Goal: Task Accomplishment & Management: Manage account settings

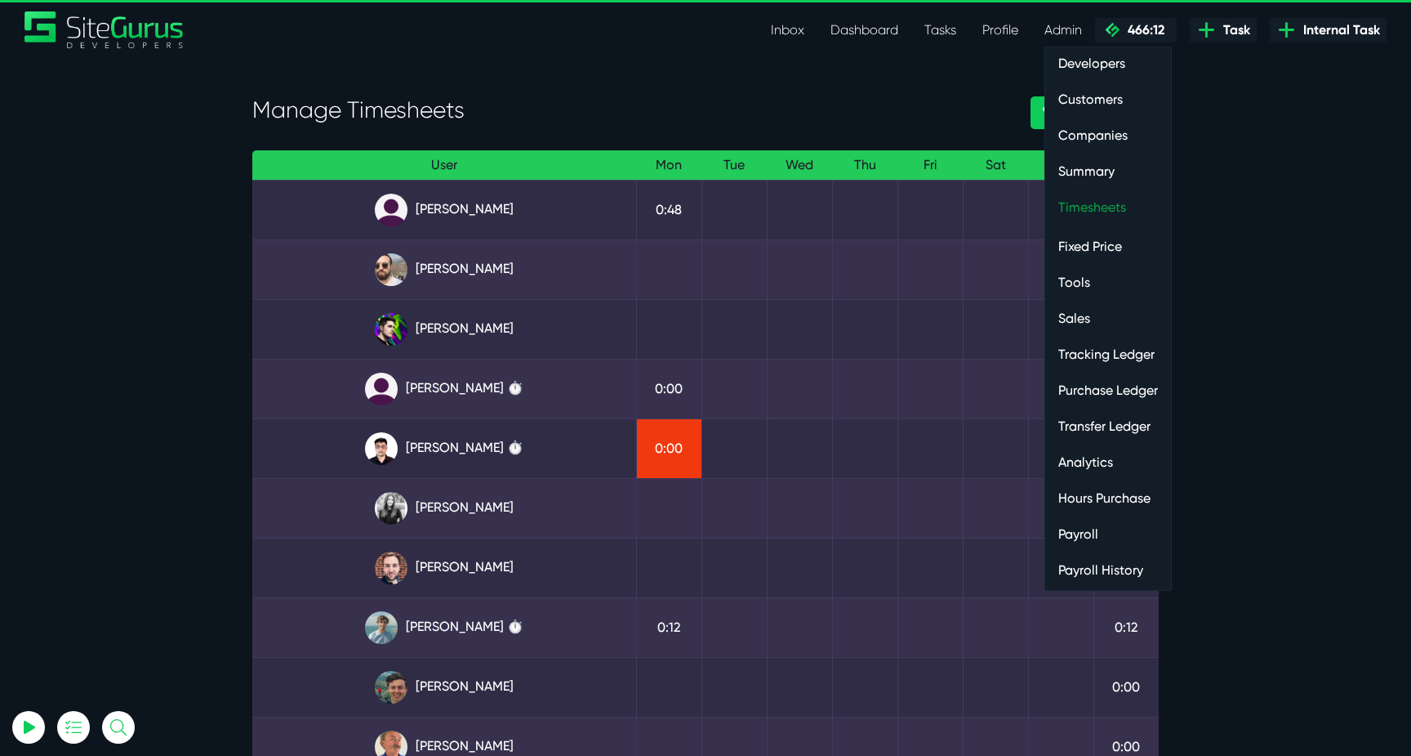
click at [1099, 207] on link "Timesheets" at bounding box center [1108, 207] width 126 height 33
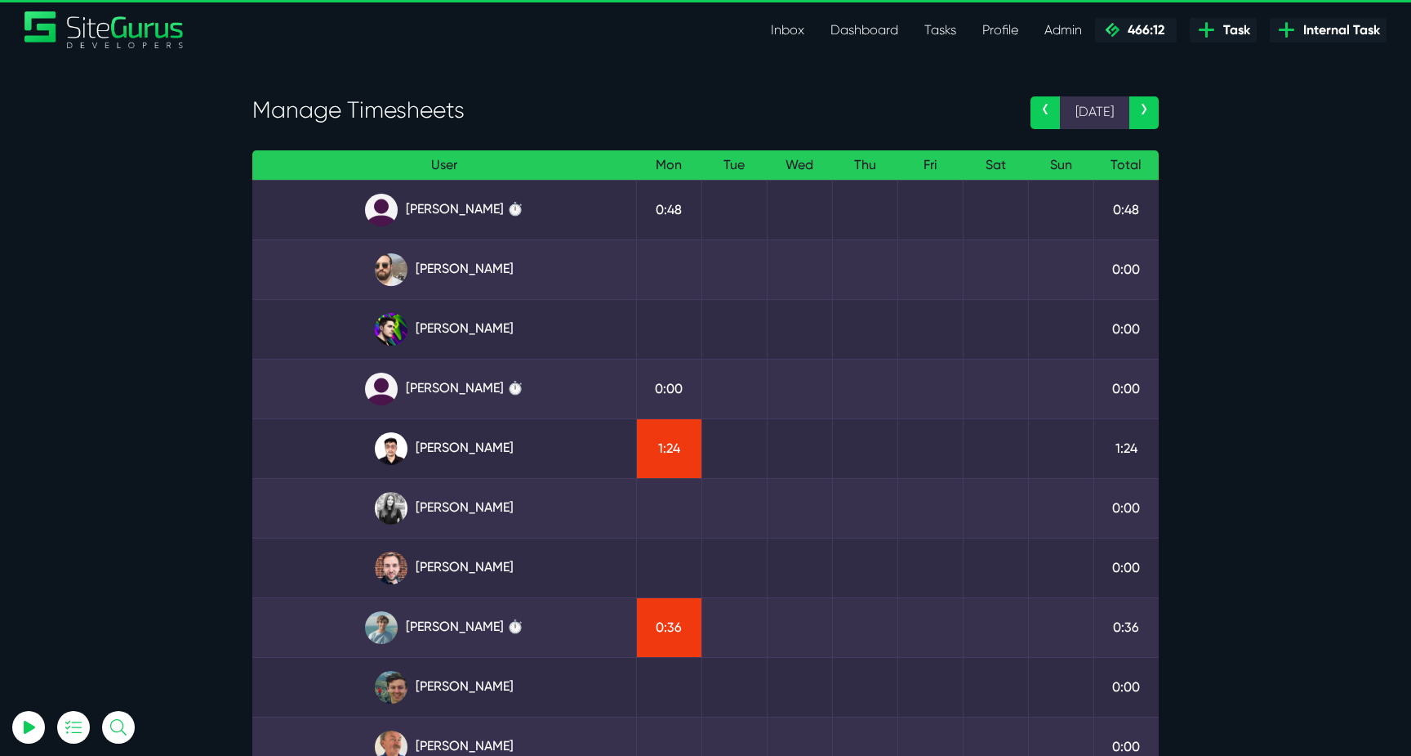
click at [1047, 118] on link "‹" at bounding box center [1045, 112] width 29 height 33
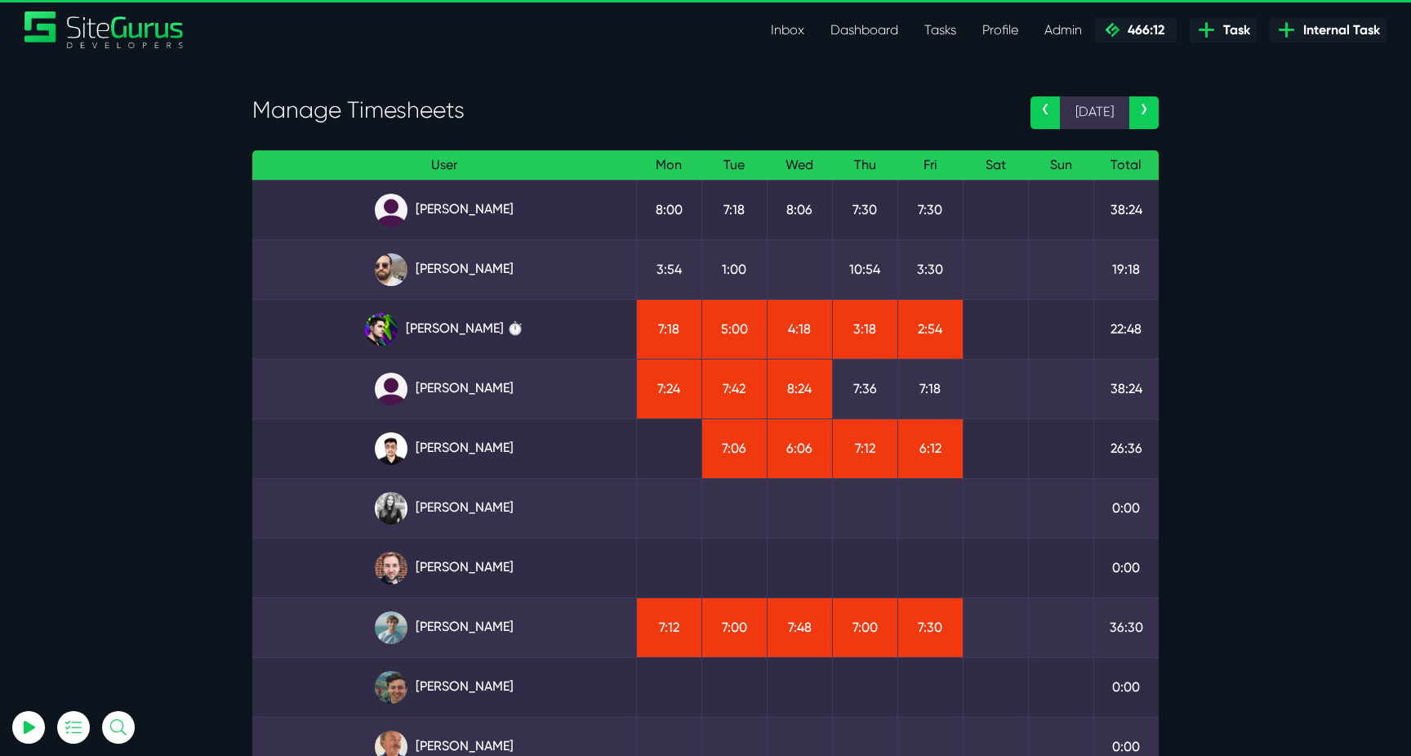
click at [1145, 114] on link "›" at bounding box center [1144, 112] width 29 height 33
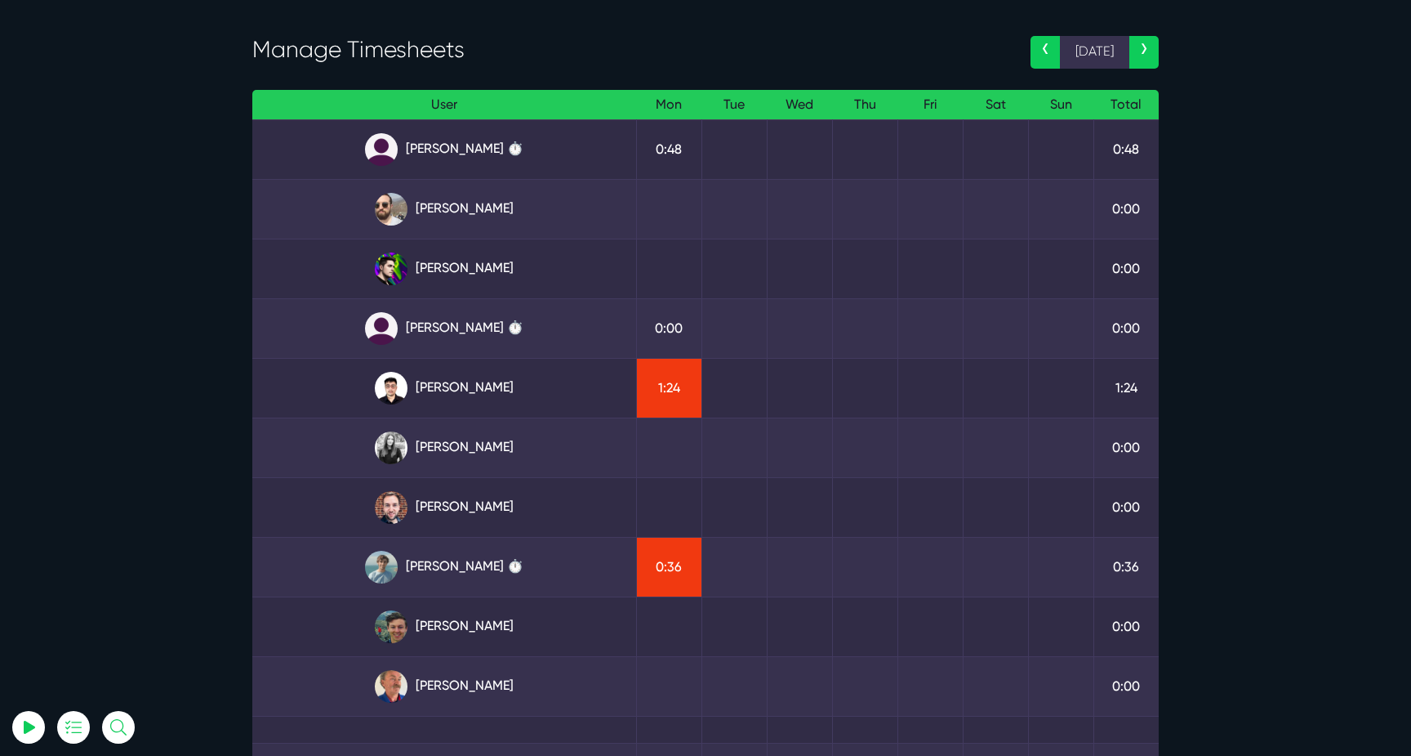
scroll to position [62, 0]
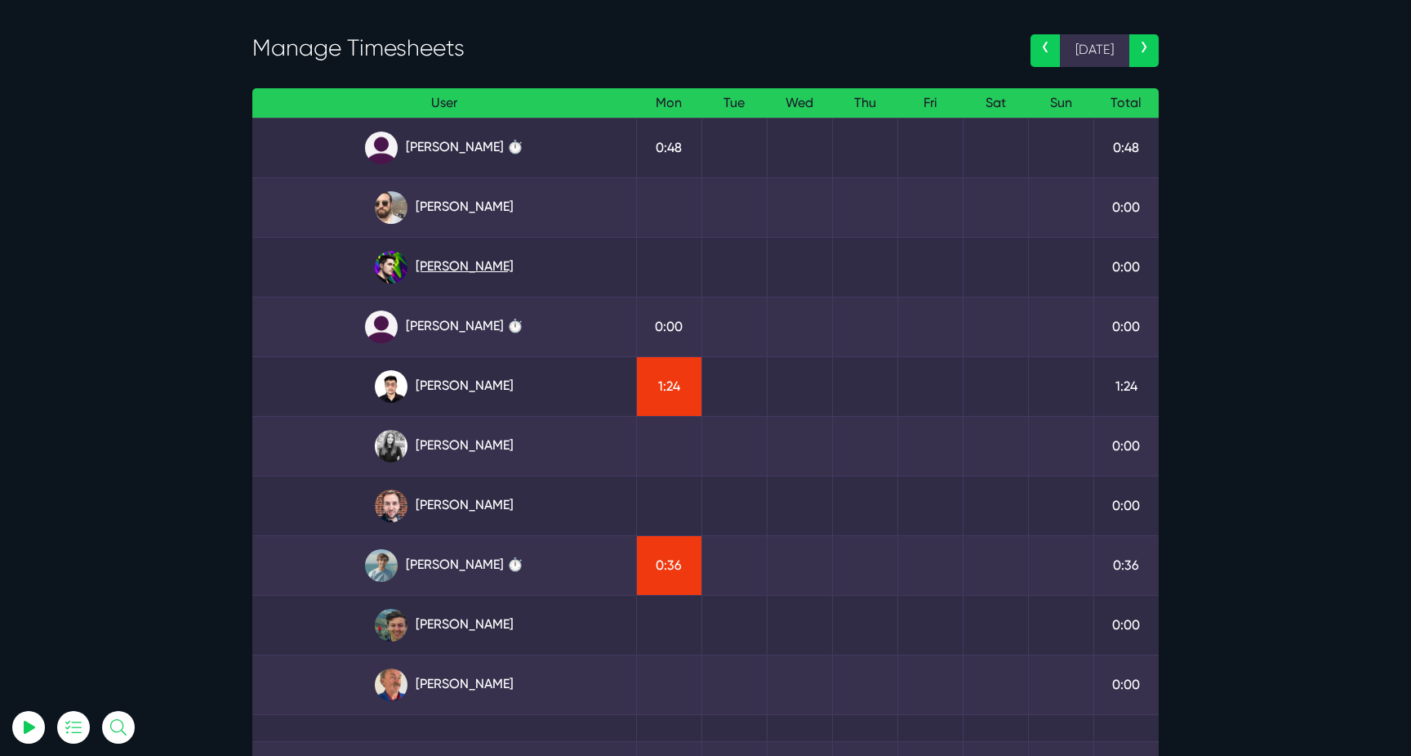
click at [476, 258] on link "[PERSON_NAME]" at bounding box center [444, 267] width 358 height 33
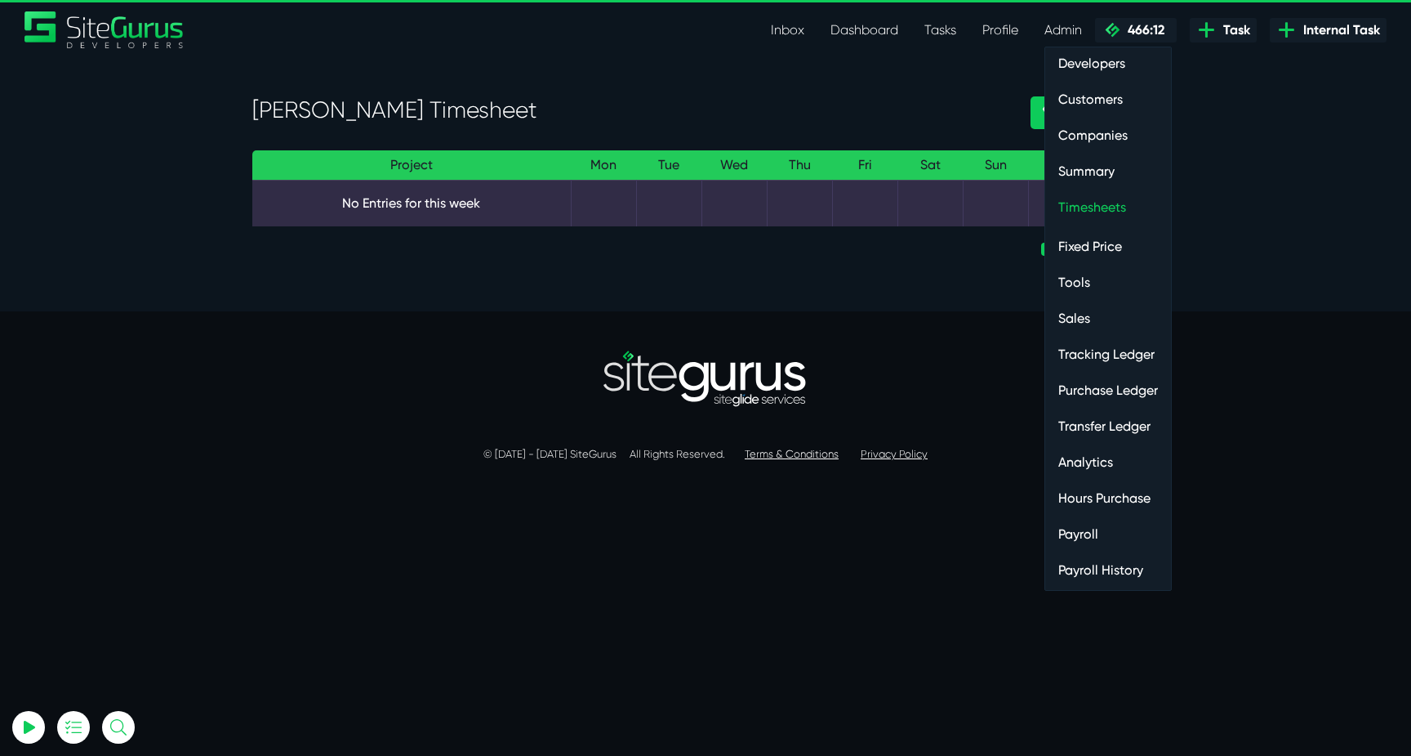
click at [1071, 539] on link "Payroll" at bounding box center [1108, 534] width 126 height 33
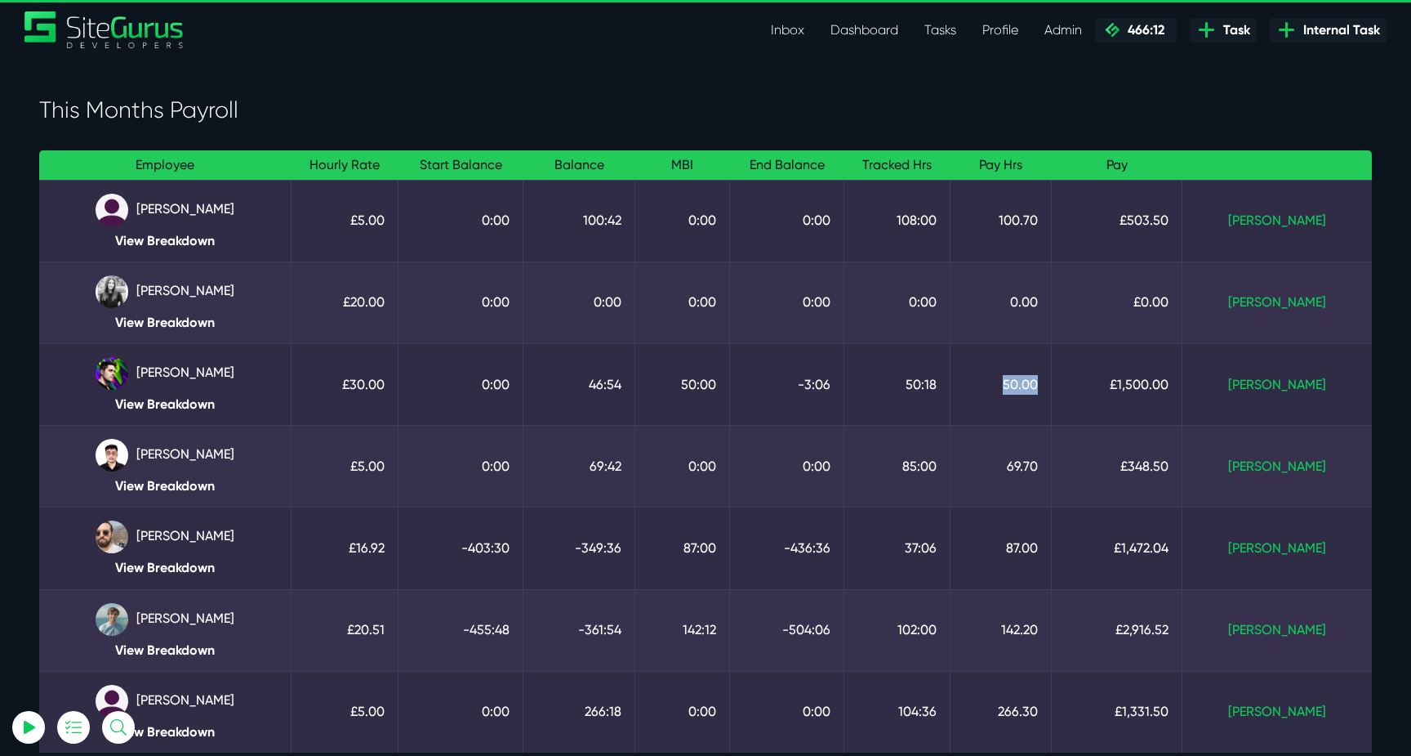
drag, startPoint x: 1090, startPoint y: 387, endPoint x: 1023, endPoint y: 380, distance: 68.2
click at [1023, 380] on td "50.00" at bounding box center [1001, 384] width 102 height 82
click at [1041, 380] on td "50.00" at bounding box center [1001, 384] width 102 height 82
drag, startPoint x: 1041, startPoint y: 379, endPoint x: 1103, endPoint y: 381, distance: 62.1
click at [1103, 381] on tr "Josh Carter View Breakdown £30.00 0:00 46:54 50:00 -3:06 50:18 50.00 £1,500.00 …" at bounding box center [705, 384] width 1333 height 82
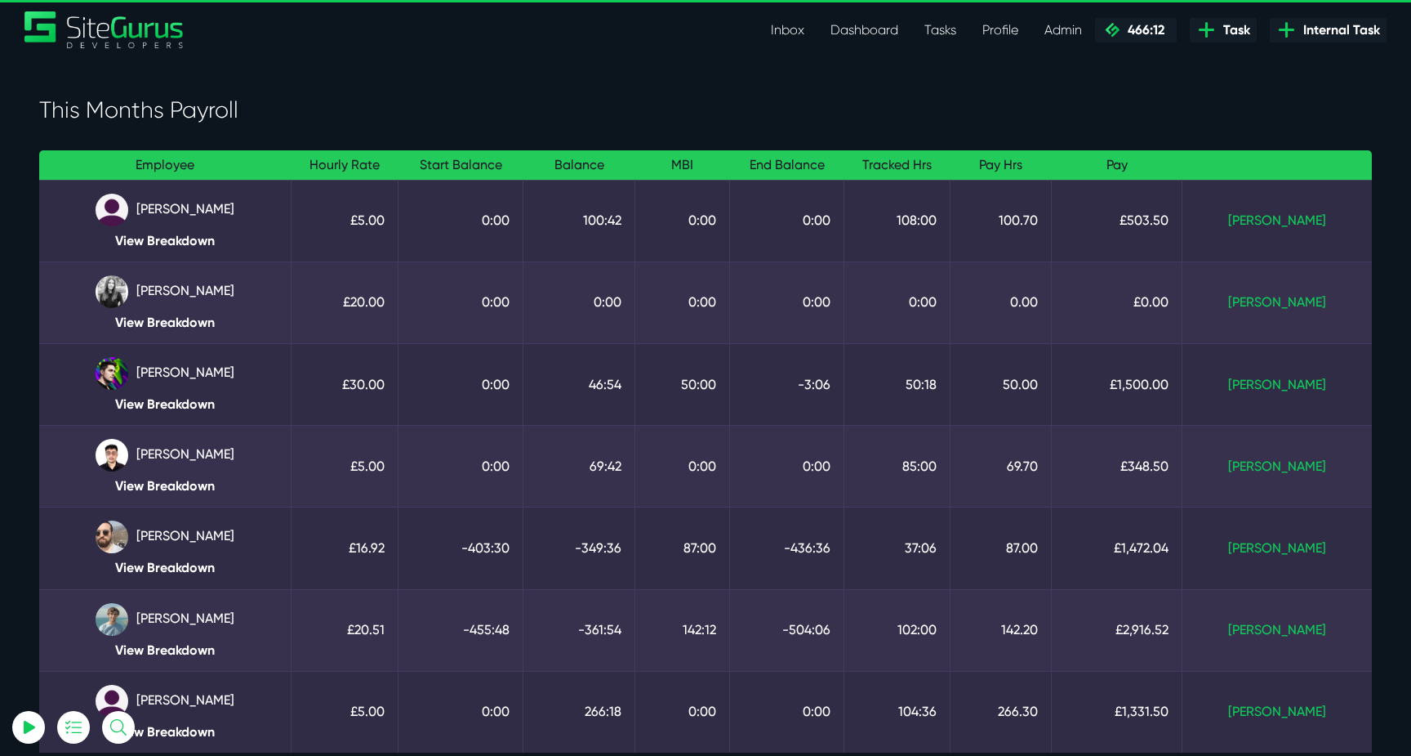
click at [1052, 388] on td "50.00" at bounding box center [1001, 384] width 102 height 82
drag, startPoint x: 1089, startPoint y: 390, endPoint x: 1055, endPoint y: 390, distance: 33.5
click at [1052, 390] on td "50.00" at bounding box center [1001, 384] width 102 height 82
drag, startPoint x: 1220, startPoint y: 386, endPoint x: 1162, endPoint y: 386, distance: 58.0
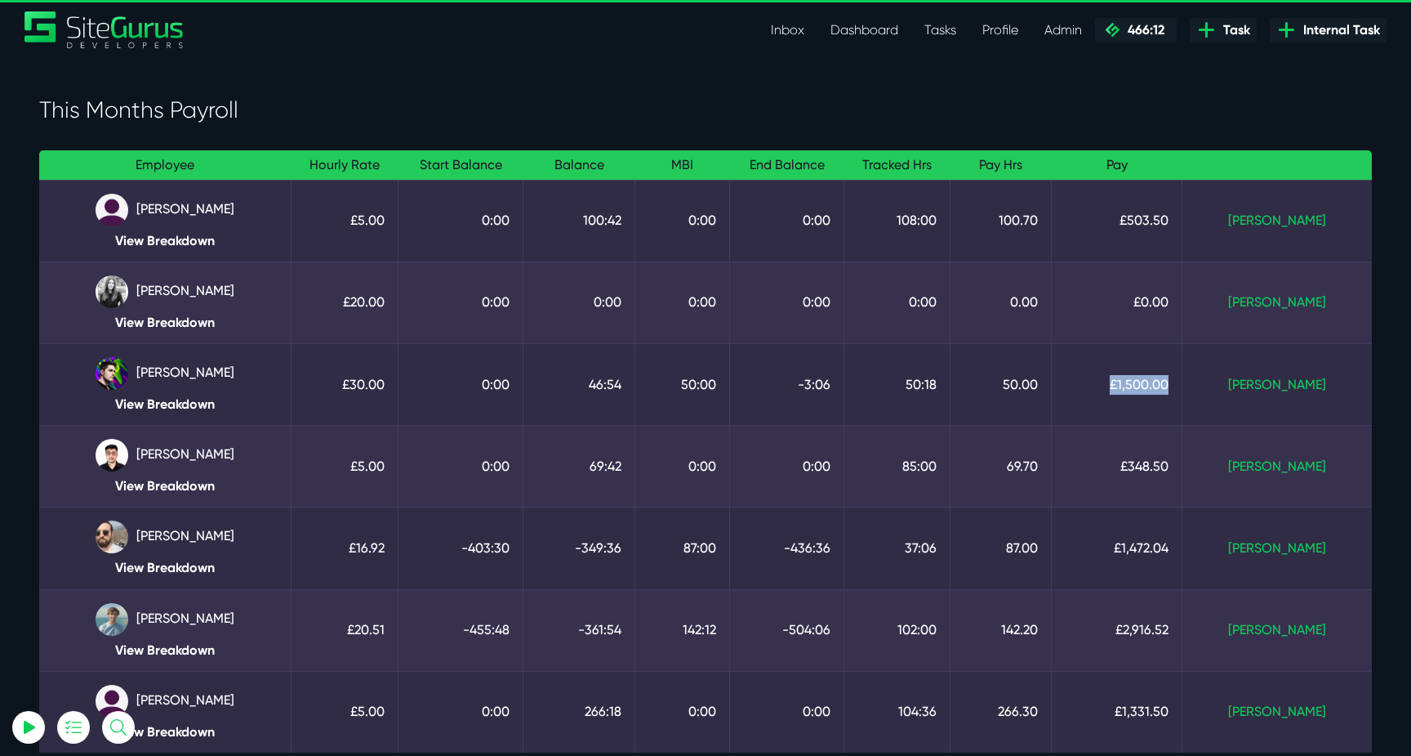
click at [1162, 386] on td "£1,500.00" at bounding box center [1117, 384] width 131 height 82
drag, startPoint x: 1162, startPoint y: 386, endPoint x: 1225, endPoint y: 386, distance: 62.9
click at [1183, 386] on td "£1,500.00" at bounding box center [1117, 384] width 131 height 82
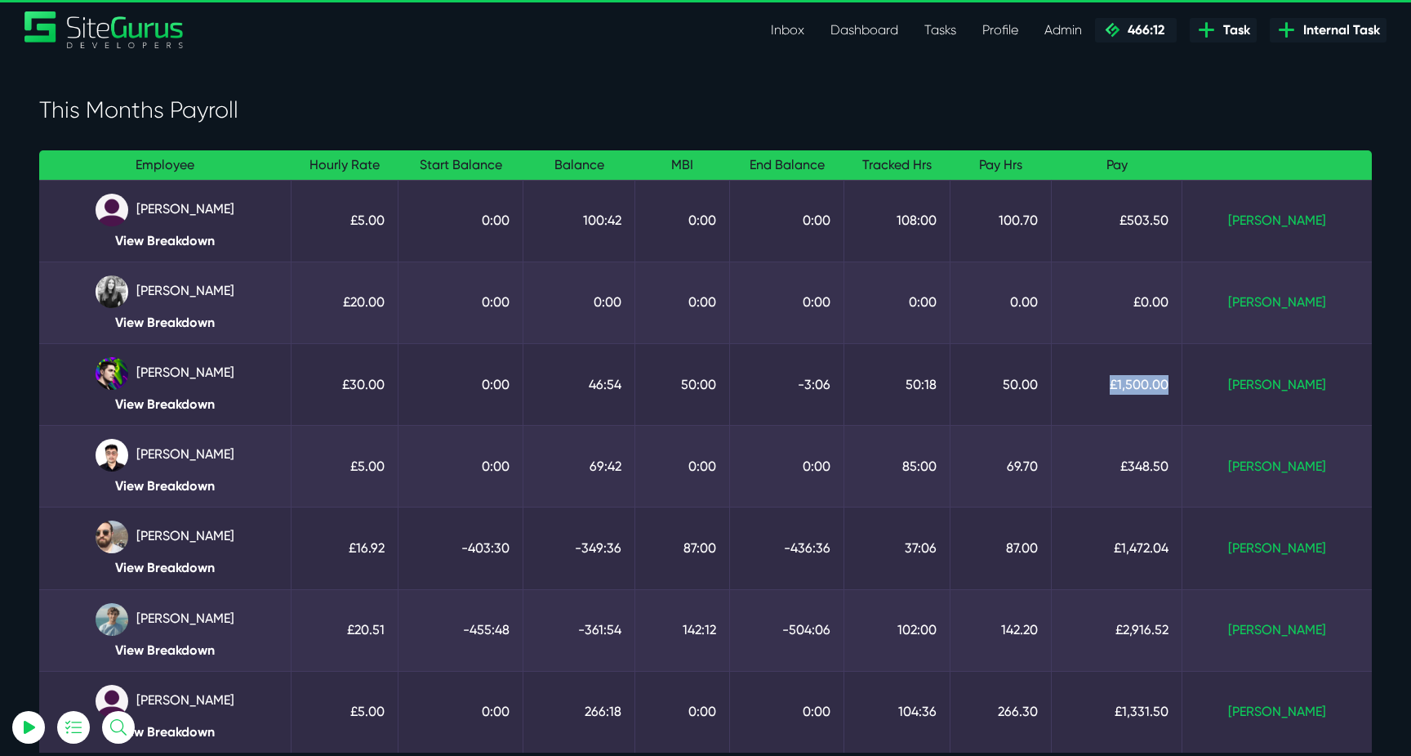
drag, startPoint x: 1227, startPoint y: 386, endPoint x: 1165, endPoint y: 373, distance: 63.4
click at [1164, 374] on td "£1,500.00" at bounding box center [1117, 384] width 131 height 82
click at [1165, 373] on td "£1,500.00" at bounding box center [1117, 384] width 131 height 82
drag, startPoint x: 1224, startPoint y: 381, endPoint x: 1130, endPoint y: 381, distance: 94.7
click at [1130, 381] on td "£1,500.00" at bounding box center [1117, 384] width 131 height 82
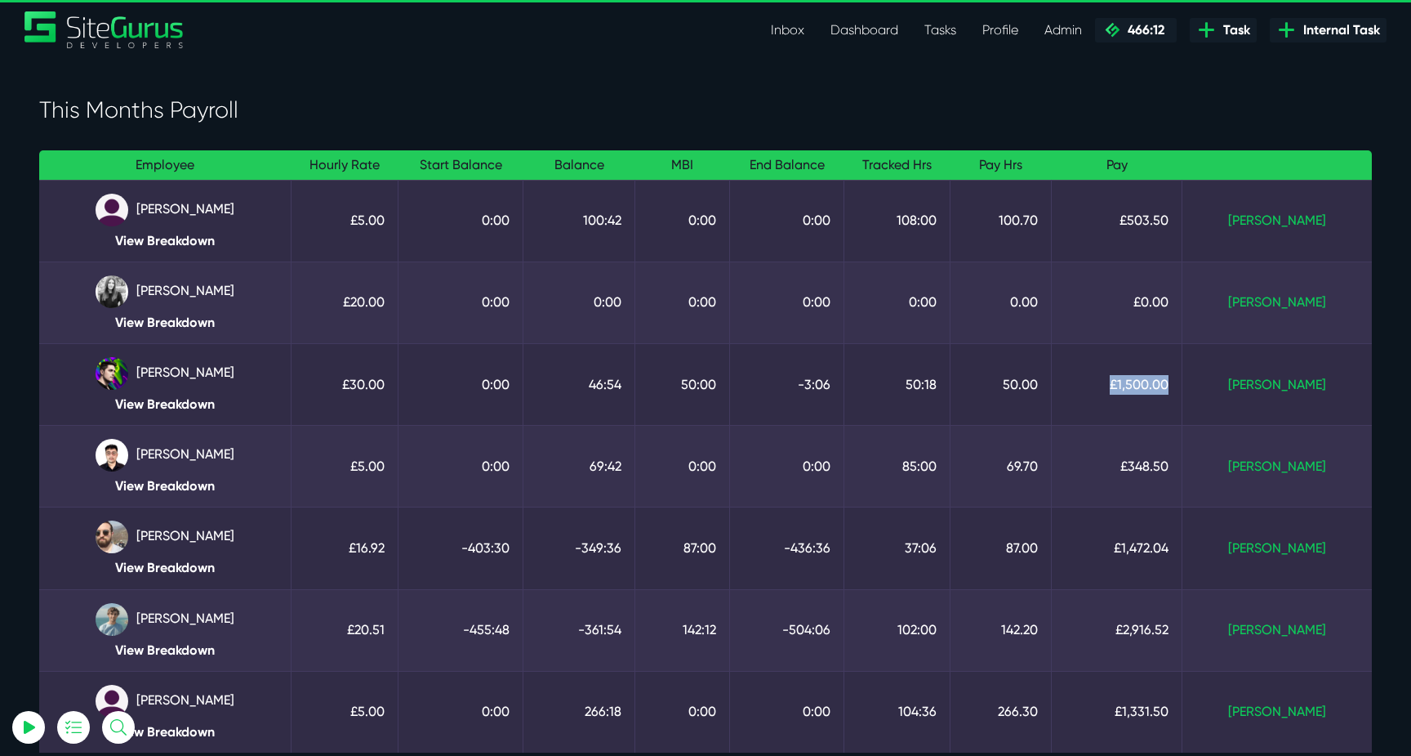
click at [1130, 381] on td "£1,500.00" at bounding box center [1117, 384] width 131 height 82
drag, startPoint x: 1153, startPoint y: 386, endPoint x: 1236, endPoint y: 386, distance: 82.5
click at [1236, 386] on tr "Josh Carter View Breakdown £30.00 0:00 46:54 50:00 -3:06 50:18 50.00 £1,500.00 …" at bounding box center [705, 384] width 1333 height 82
click at [1236, 386] on td "Mark Paid" at bounding box center [1277, 384] width 189 height 82
drag, startPoint x: 1236, startPoint y: 386, endPoint x: 1127, endPoint y: 386, distance: 108.6
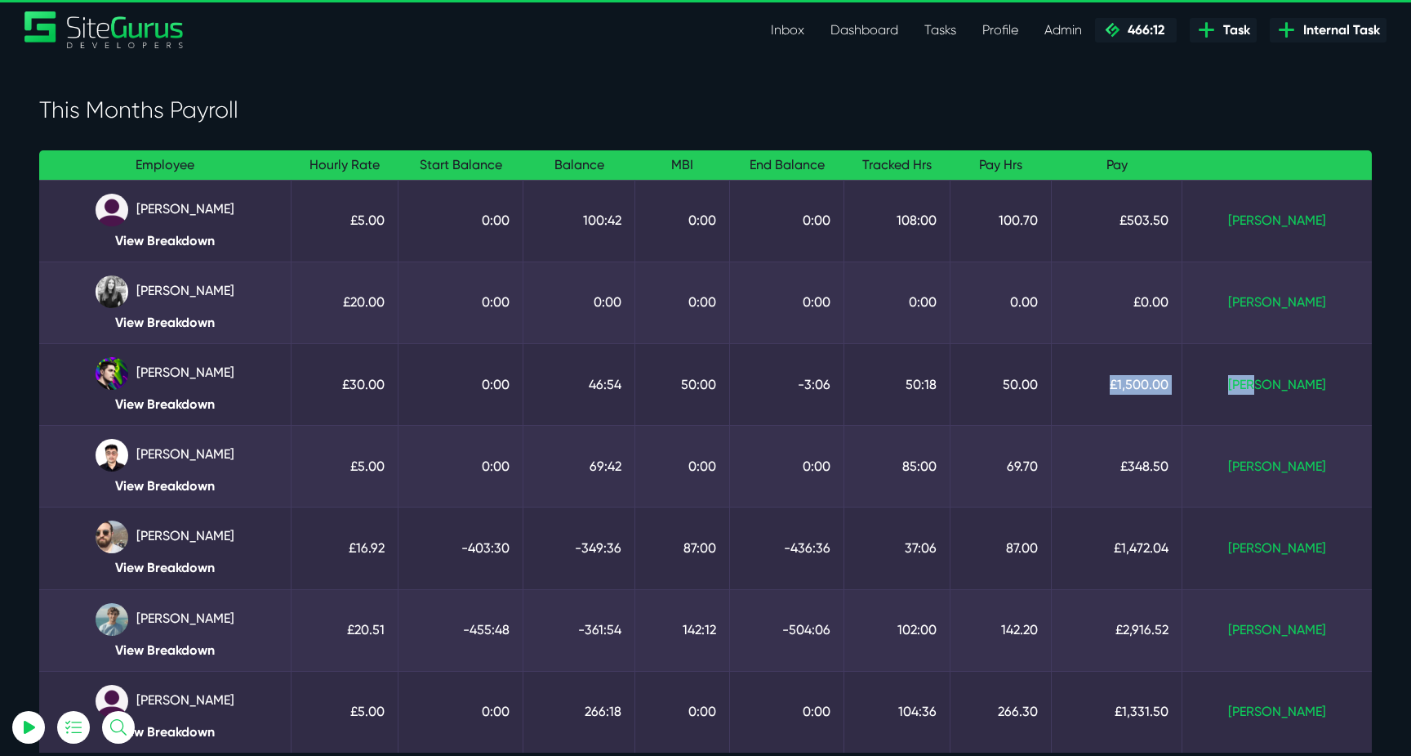
click at [1127, 386] on tr "Josh Carter View Breakdown £30.00 0:00 46:54 50:00 -3:06 50:18 50.00 £1,500.00 …" at bounding box center [705, 384] width 1333 height 82
click at [1127, 386] on td "£1,500.00" at bounding box center [1117, 384] width 131 height 82
drag, startPoint x: 1161, startPoint y: 387, endPoint x: 1219, endPoint y: 385, distance: 58.0
click at [1183, 385] on td "£1,500.00" at bounding box center [1117, 384] width 131 height 82
click at [1183, 387] on td "£1,500.00" at bounding box center [1117, 384] width 131 height 82
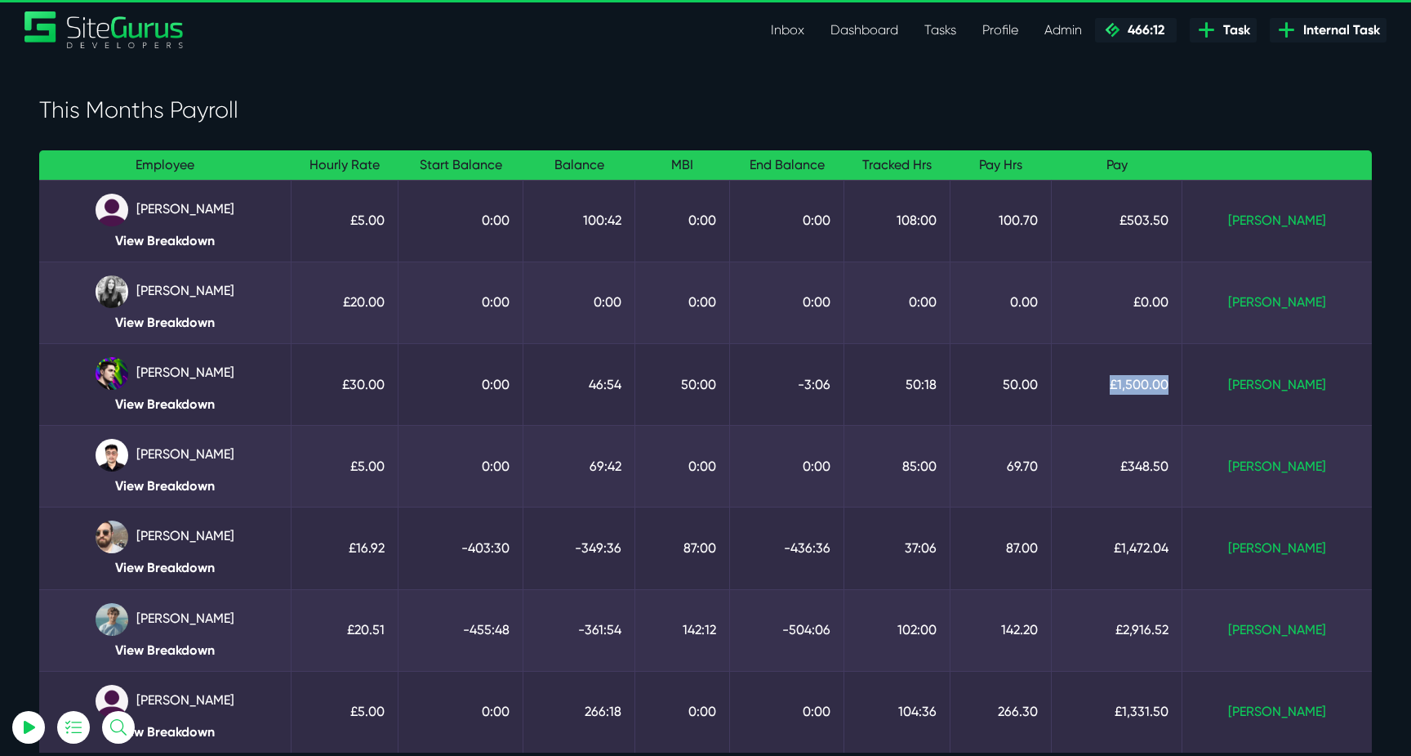
drag, startPoint x: 1223, startPoint y: 387, endPoint x: 1154, endPoint y: 387, distance: 68.6
click at [1154, 387] on td "£1,500.00" at bounding box center [1117, 384] width 131 height 82
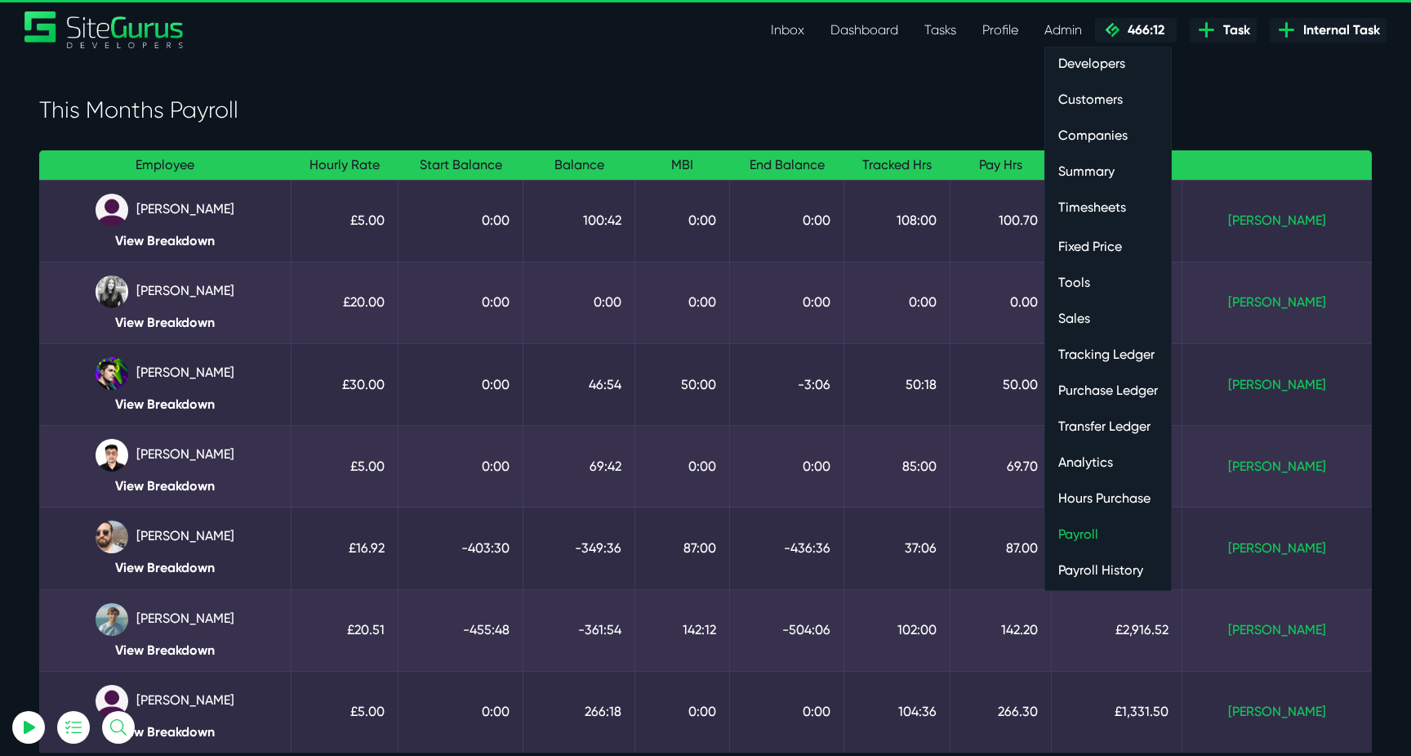
click at [1109, 202] on link "Timesheets" at bounding box center [1108, 207] width 126 height 33
